Goal: Transaction & Acquisition: Purchase product/service

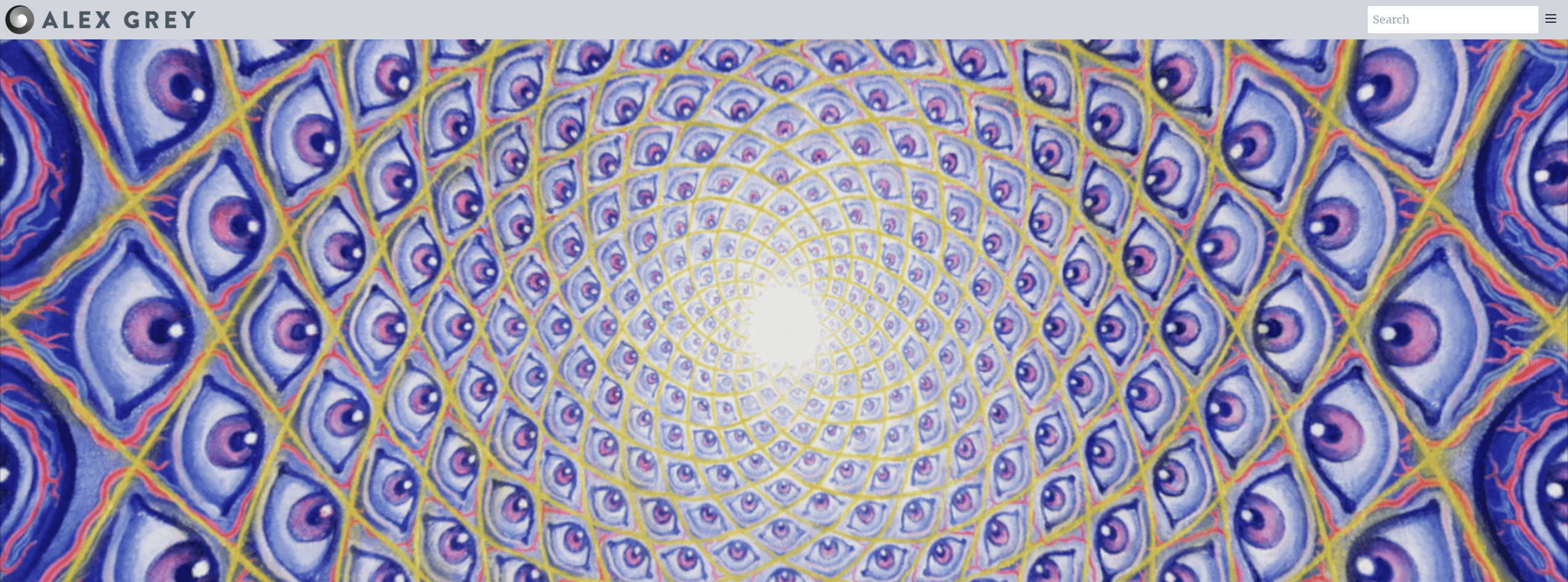
click at [1550, 19] on icon at bounding box center [1550, 19] width 10 height 7
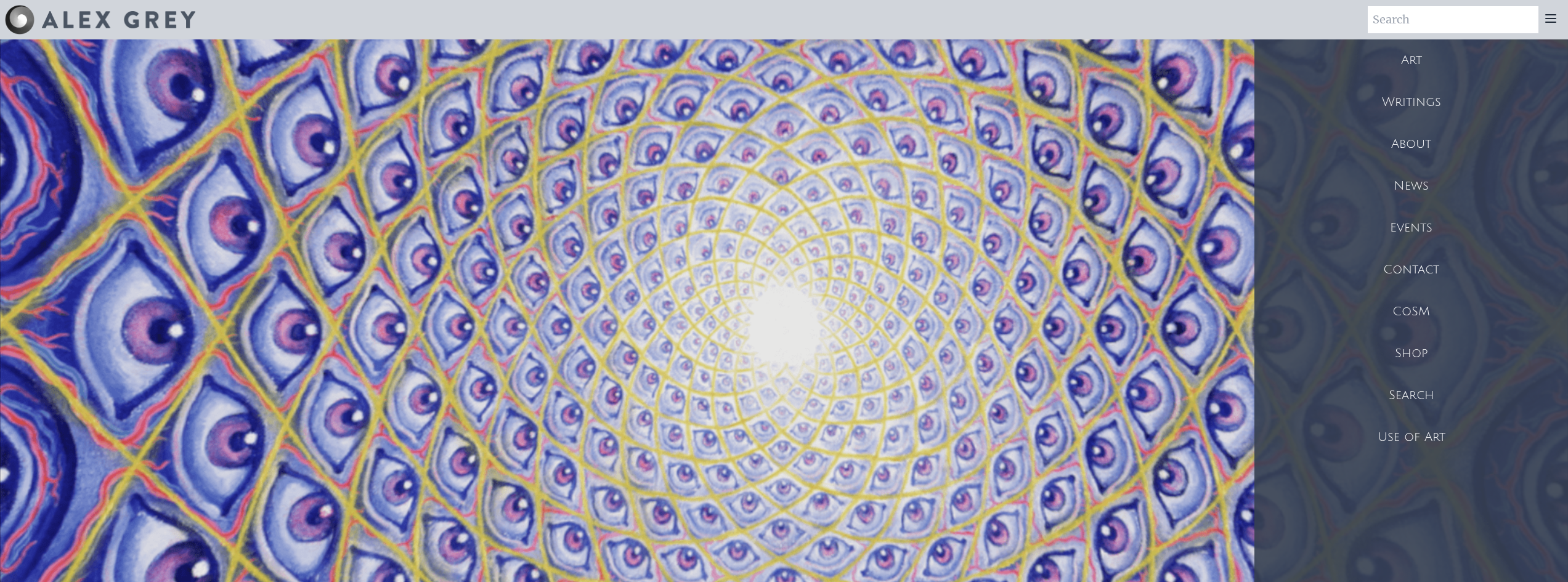
click at [1423, 359] on div "Shop" at bounding box center [1411, 353] width 314 height 42
